Goal: Information Seeking & Learning: Learn about a topic

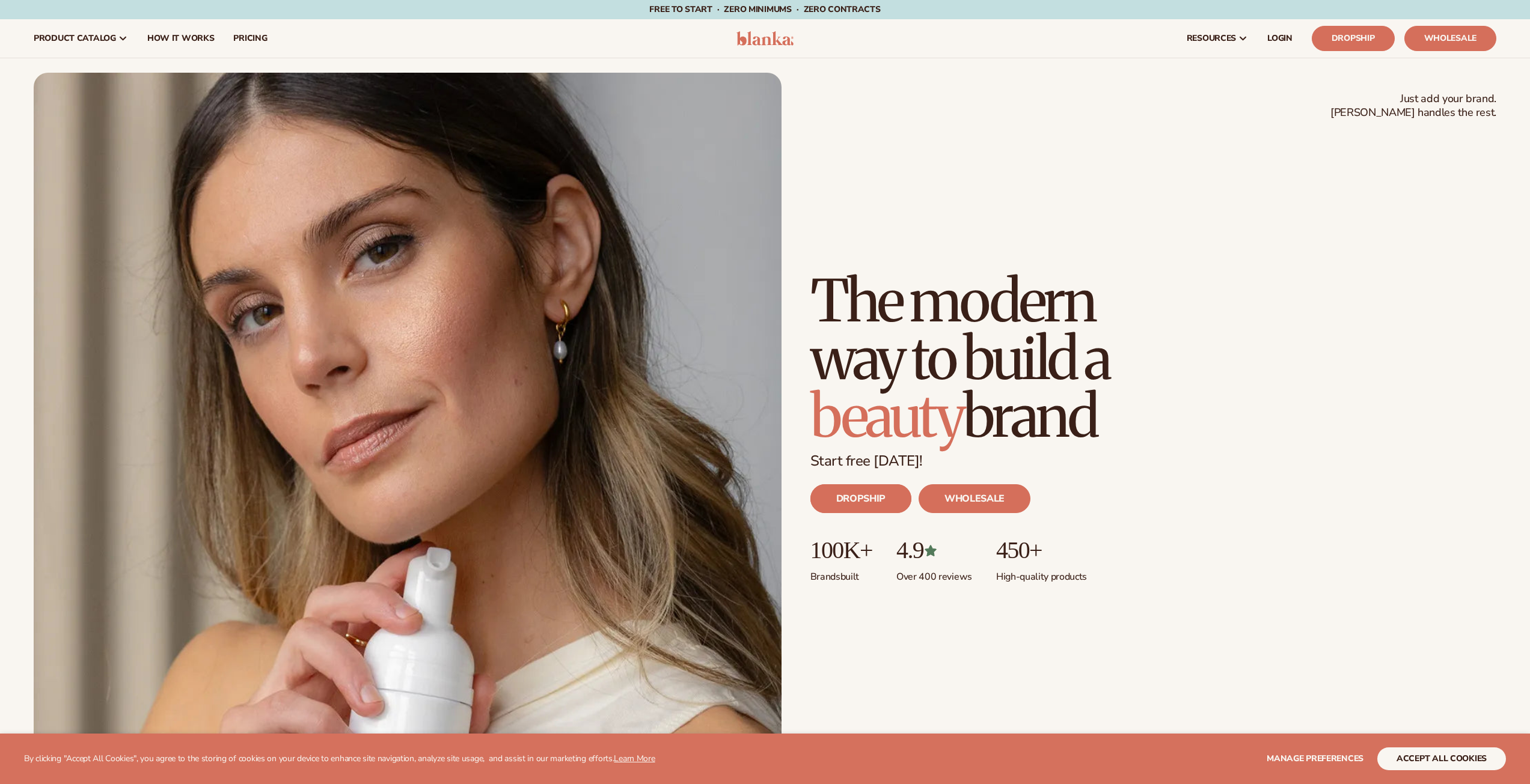
click at [874, 496] on link "DROPSHIP" at bounding box center [861, 499] width 101 height 29
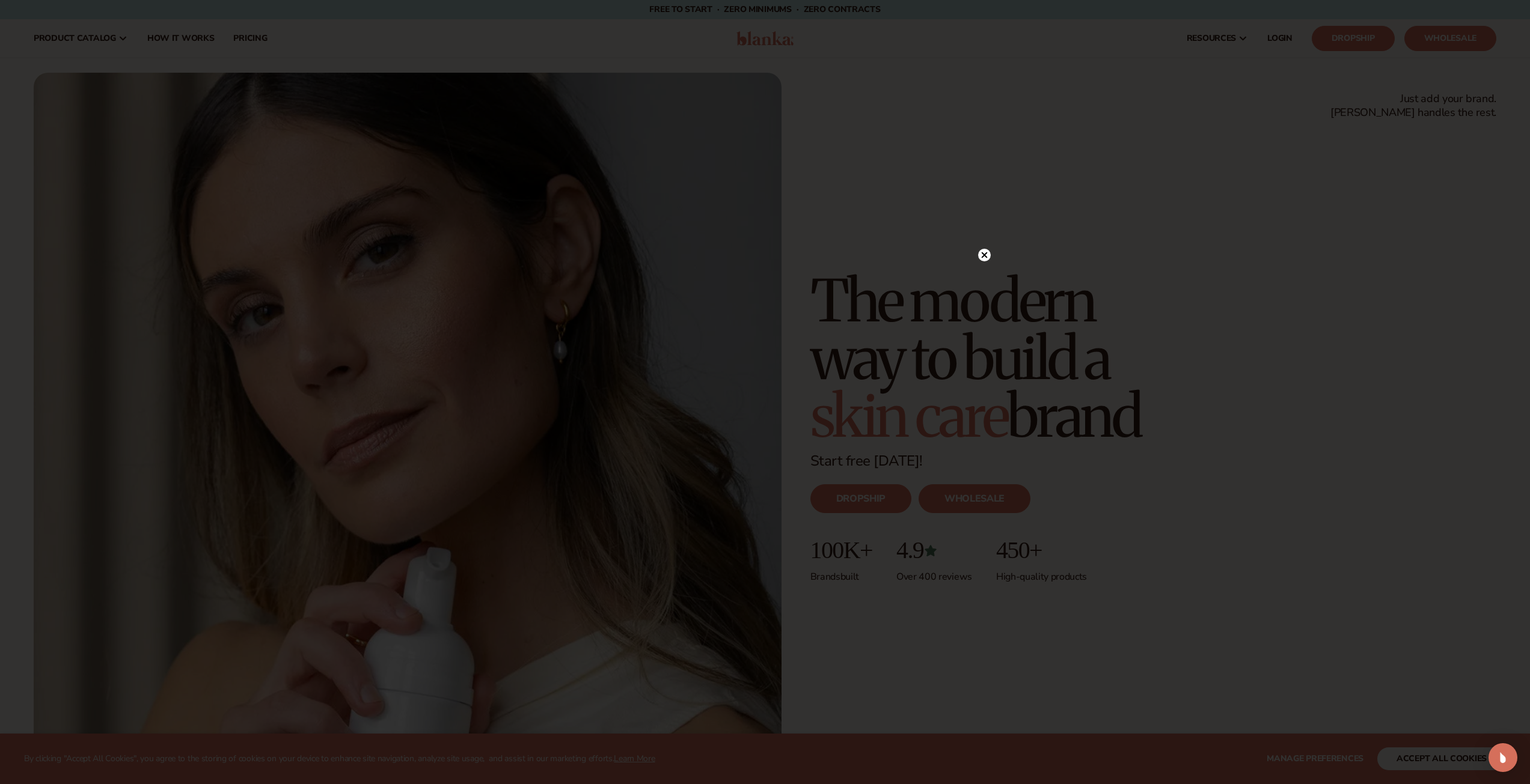
click at [986, 252] on circle at bounding box center [984, 255] width 13 height 13
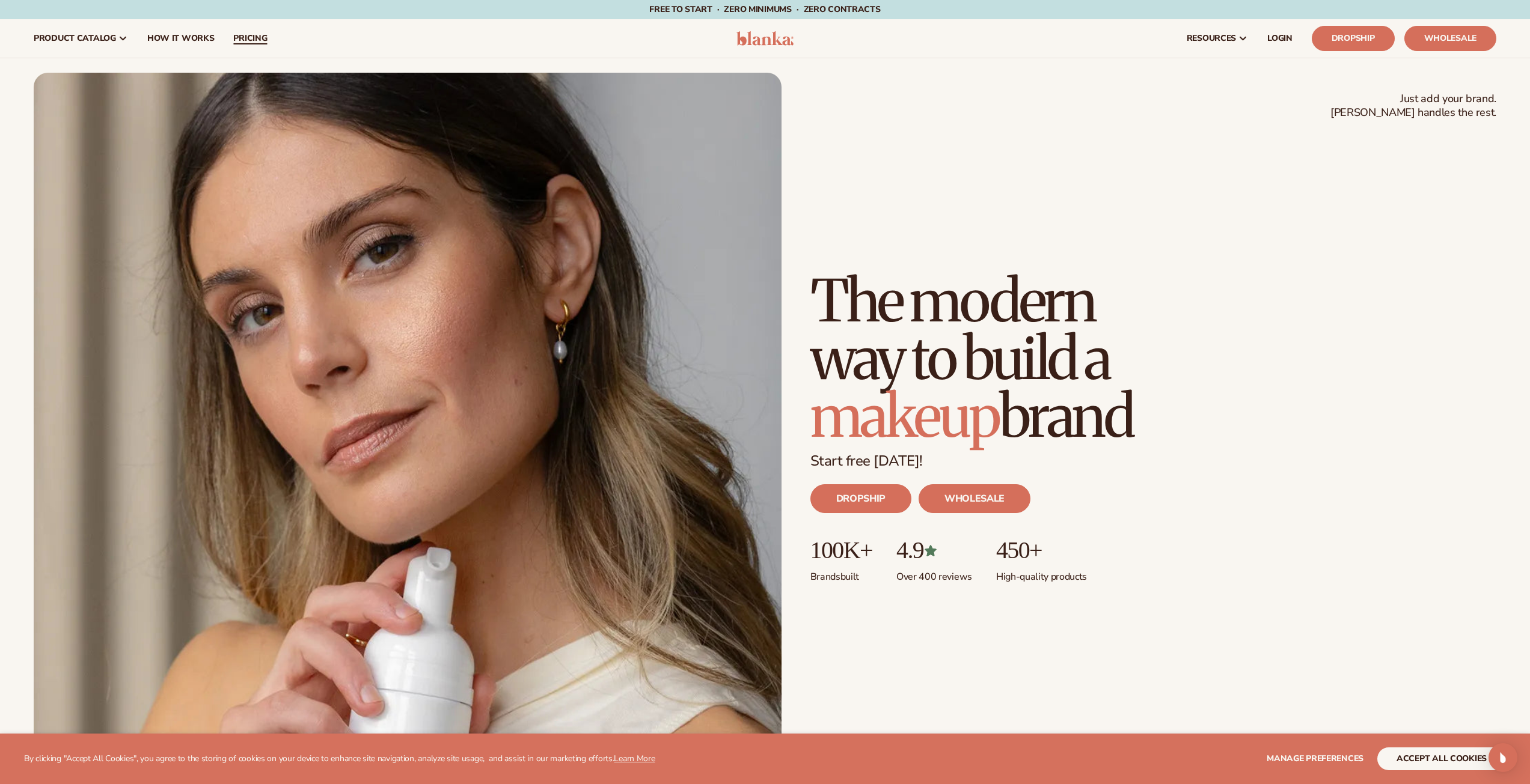
click at [244, 38] on span "pricing" at bounding box center [250, 38] width 34 height 9
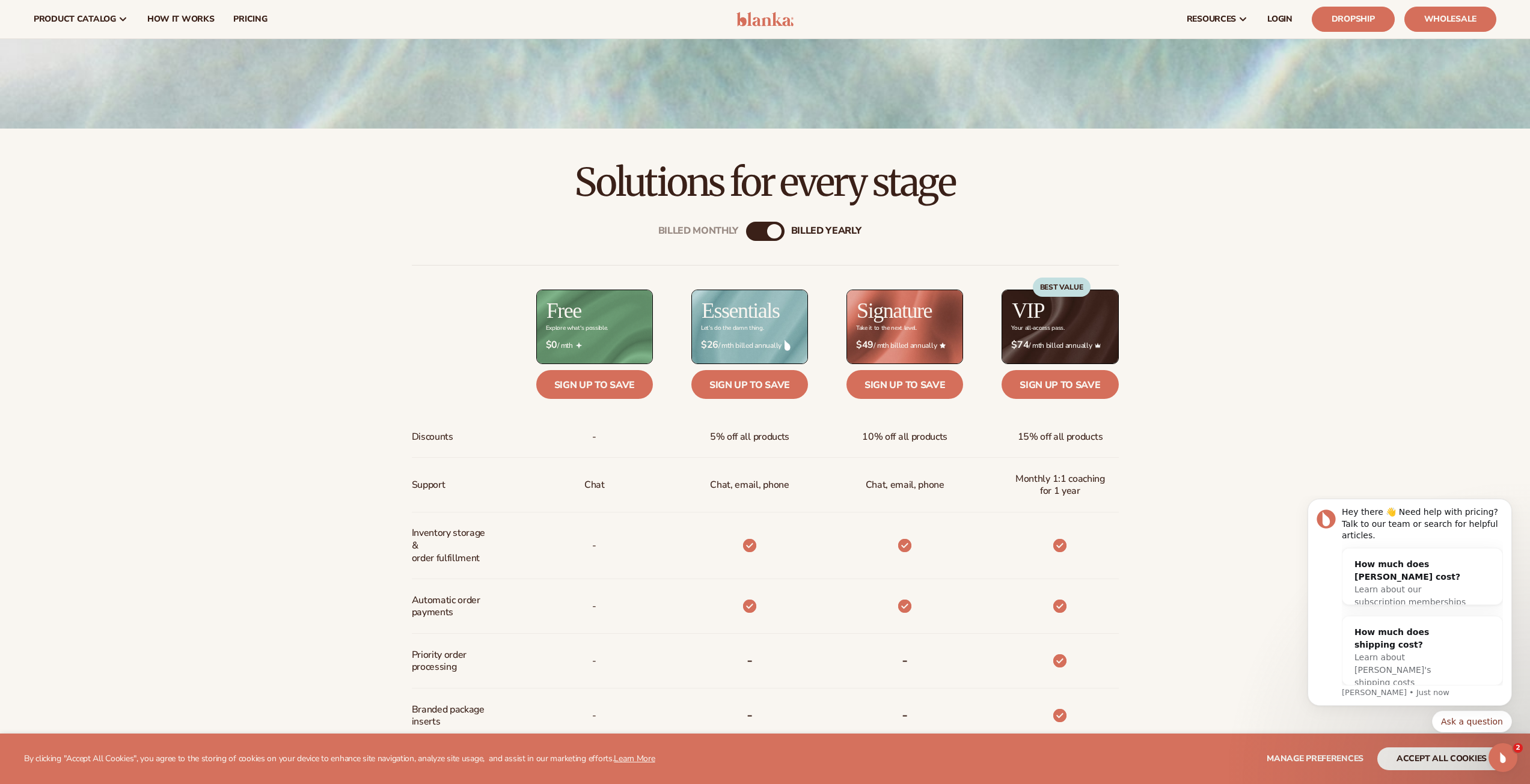
scroll to position [180, 0]
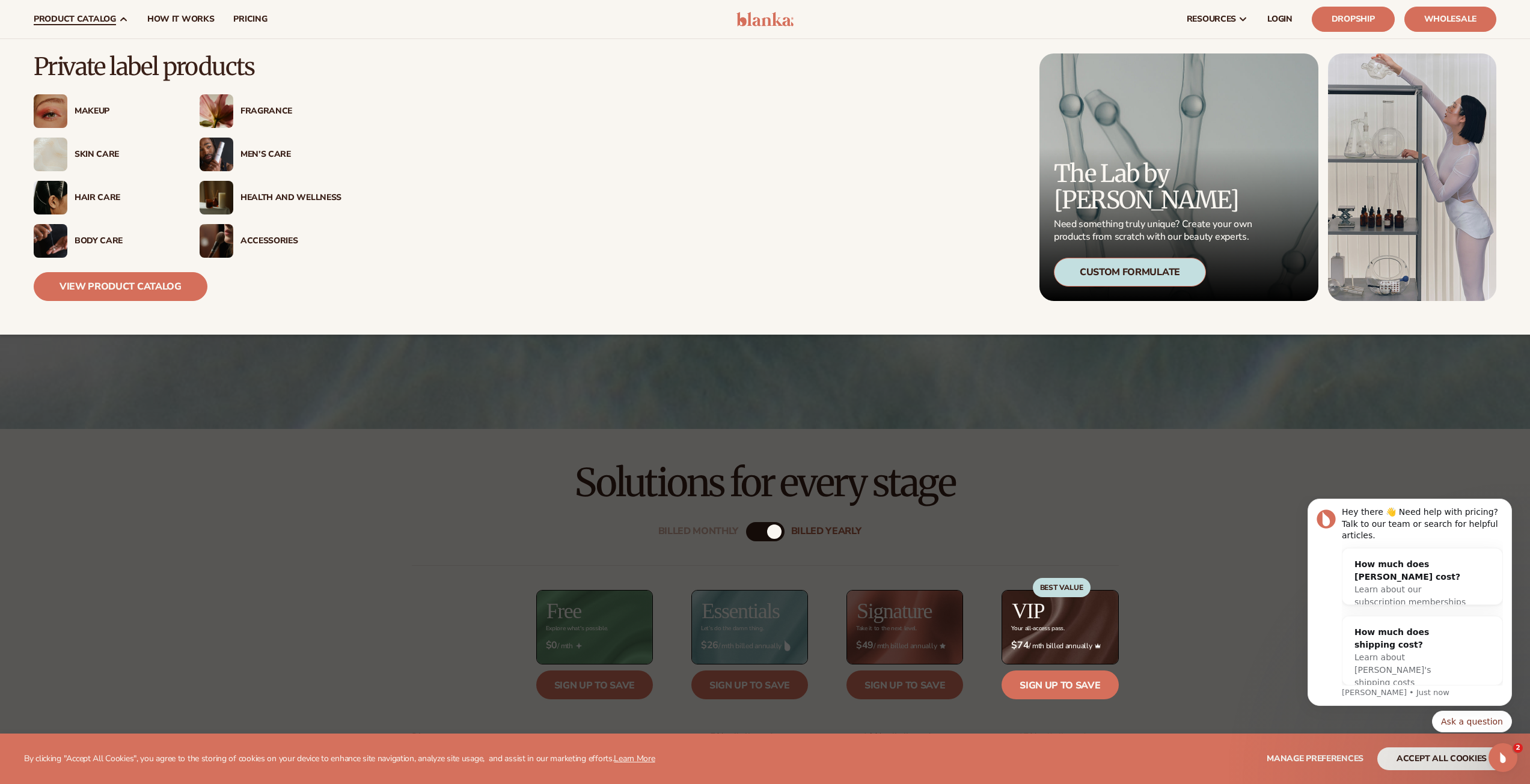
click at [101, 150] on div "Skin Care" at bounding box center [125, 154] width 101 height 10
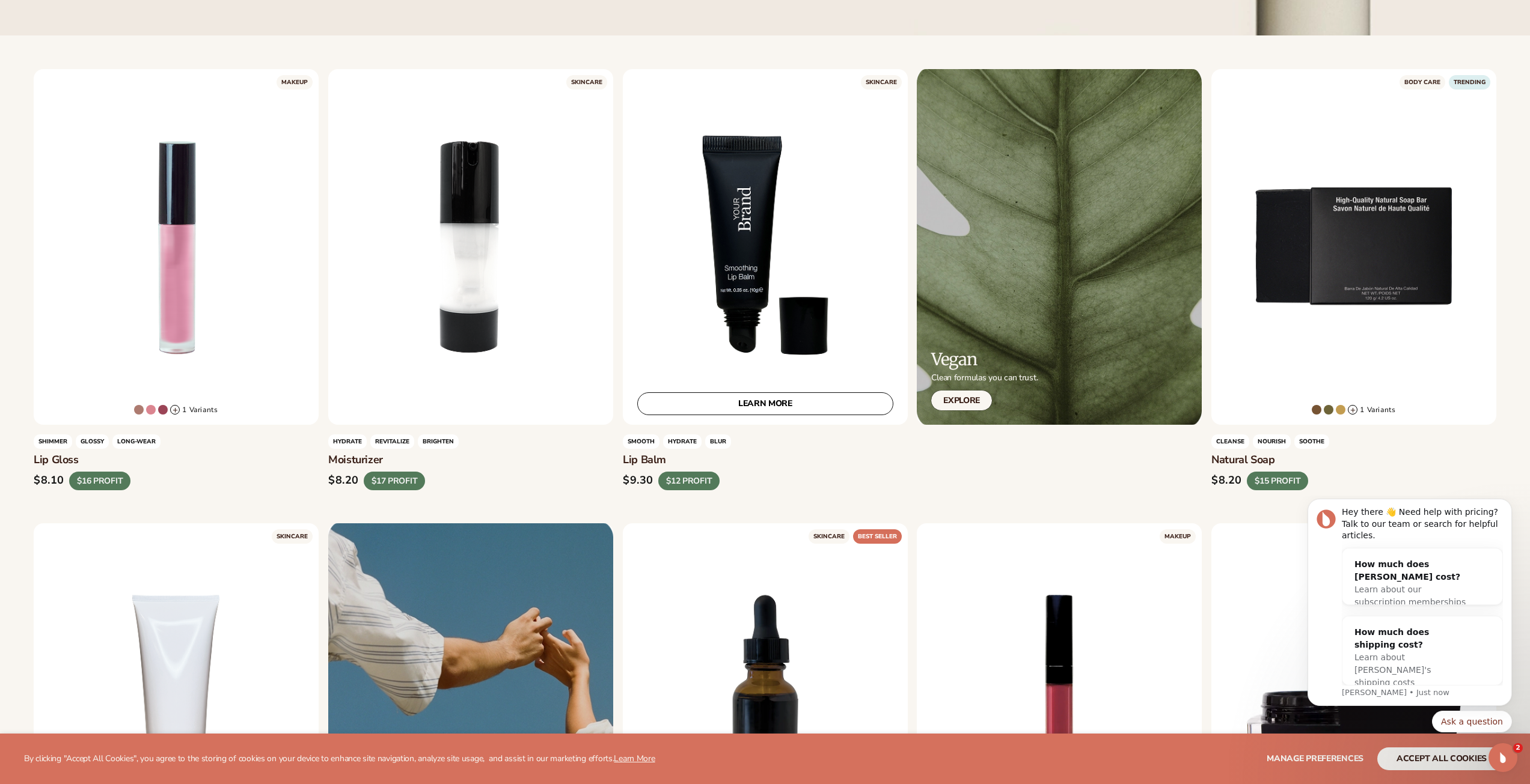
click at [650, 244] on div "LEARN MORE" at bounding box center [765, 247] width 285 height 356
click at [829, 246] on div "LEARN MORE" at bounding box center [765, 247] width 285 height 356
click at [758, 302] on div "LEARN MORE" at bounding box center [765, 247] width 285 height 356
click at [755, 405] on link "LEARN MORE" at bounding box center [765, 404] width 256 height 23
click at [800, 306] on div "LEARN MORE" at bounding box center [765, 247] width 285 height 356
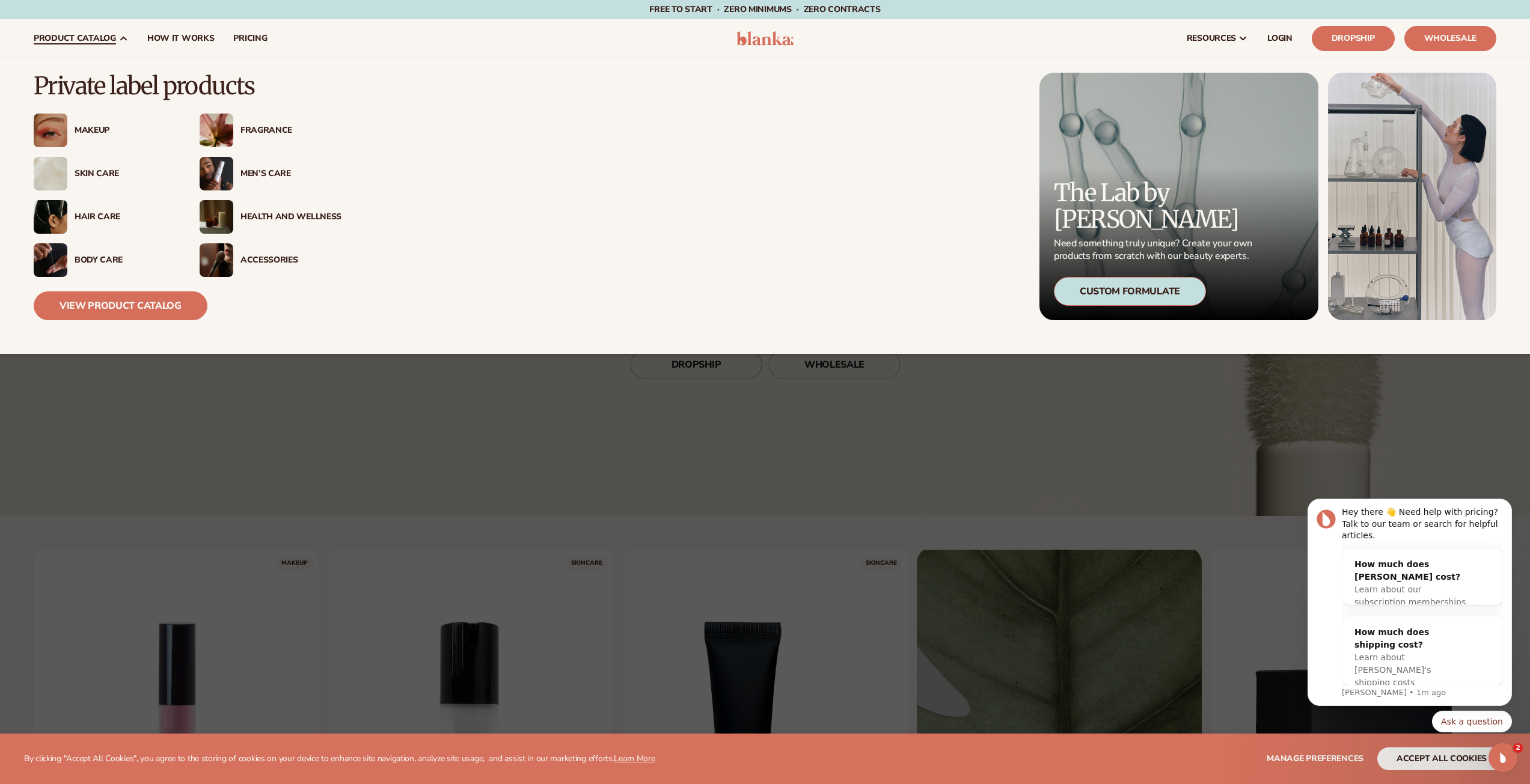
click at [102, 127] on div "Makeup" at bounding box center [125, 131] width 101 height 10
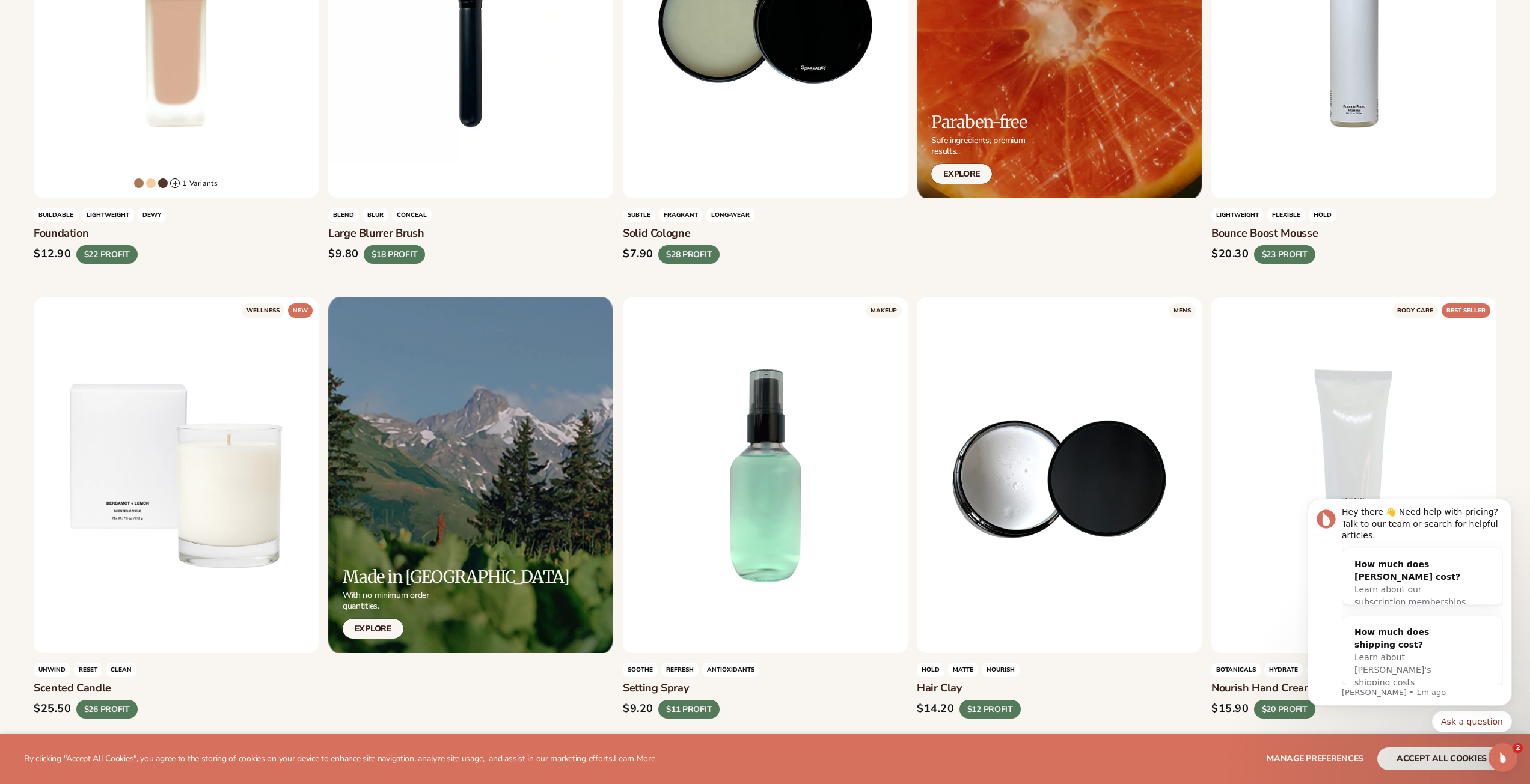
scroll to position [1623, 0]
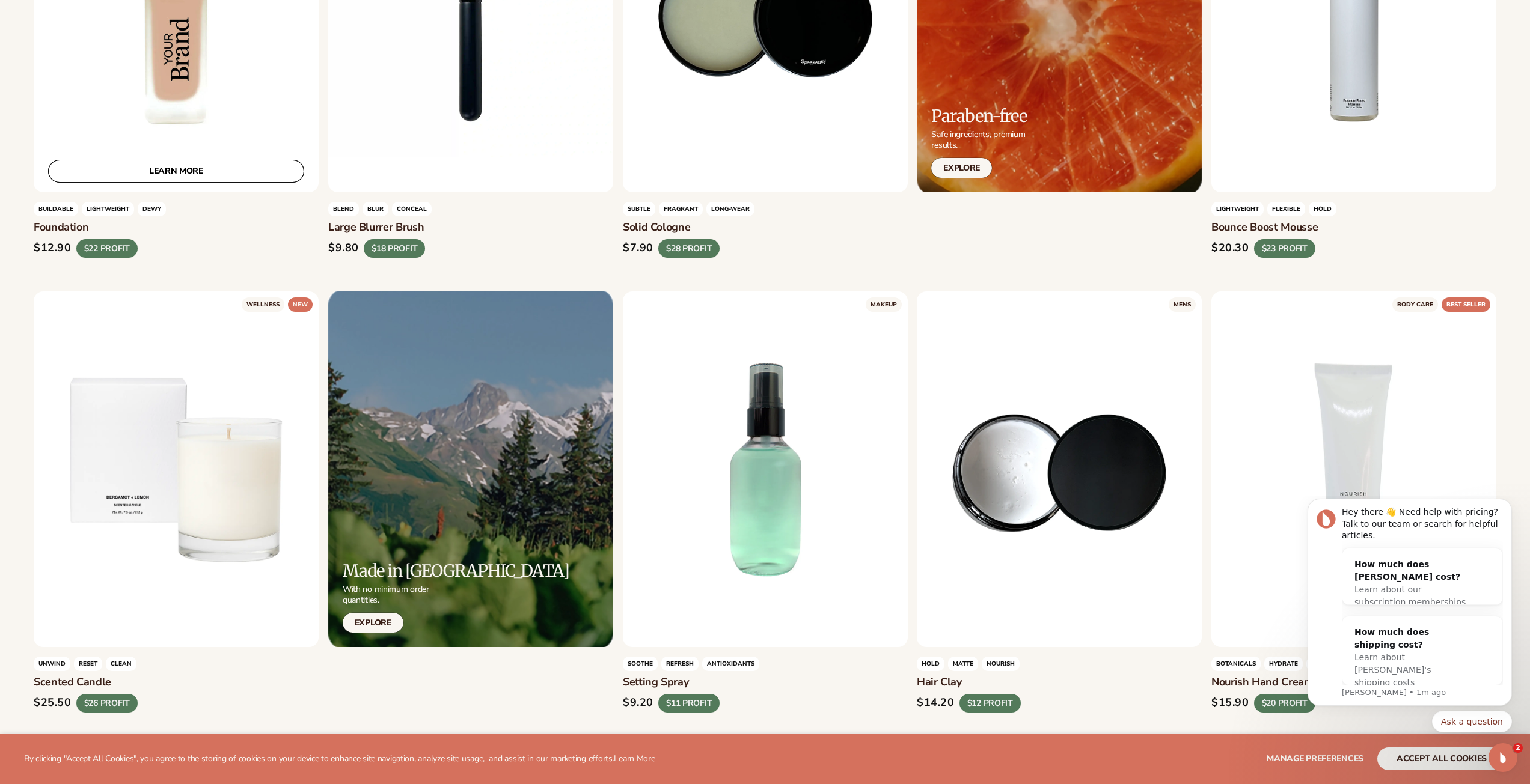
click at [212, 181] on link "LEARN MORE" at bounding box center [176, 171] width 256 height 23
